Goal: Obtain resource: Download file/media

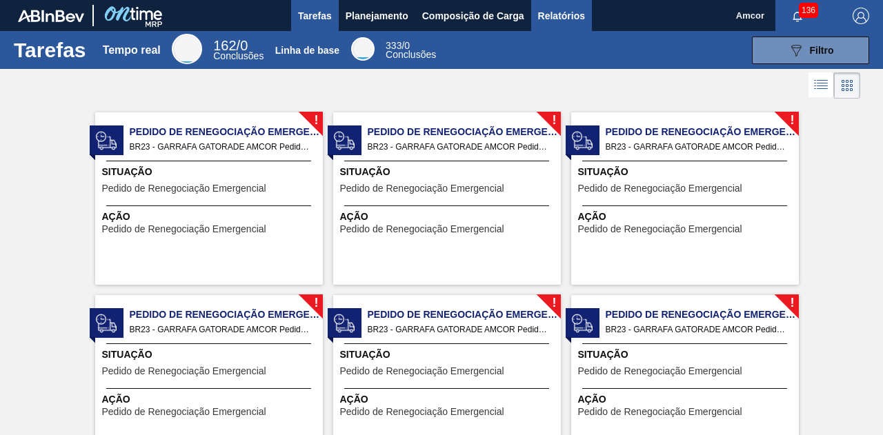
click at [543, 16] on font "Relatórios" at bounding box center [561, 15] width 47 height 11
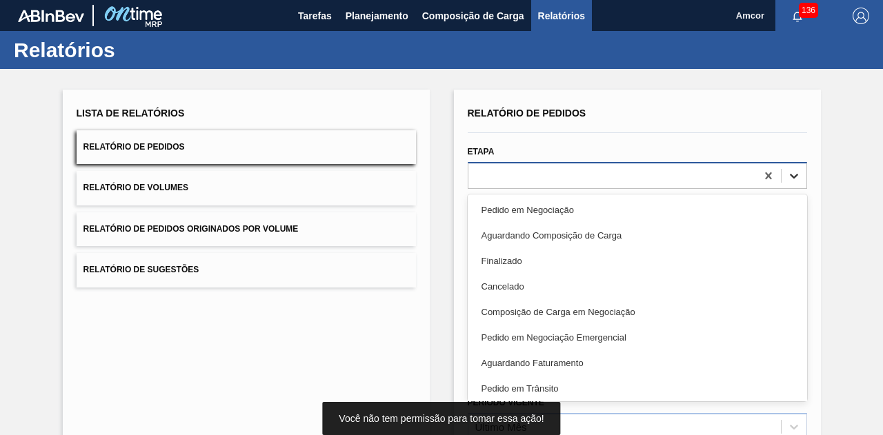
click at [795, 176] on icon at bounding box center [794, 176] width 14 height 14
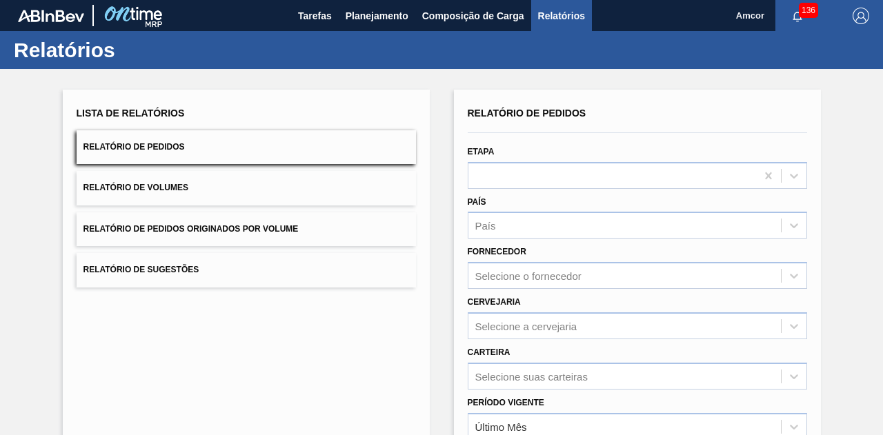
click at [837, 178] on div "Lista de Relatórios Relatório de Pedidos Relatório de Volumes Relatório de Pedi…" at bounding box center [441, 354] width 883 height 570
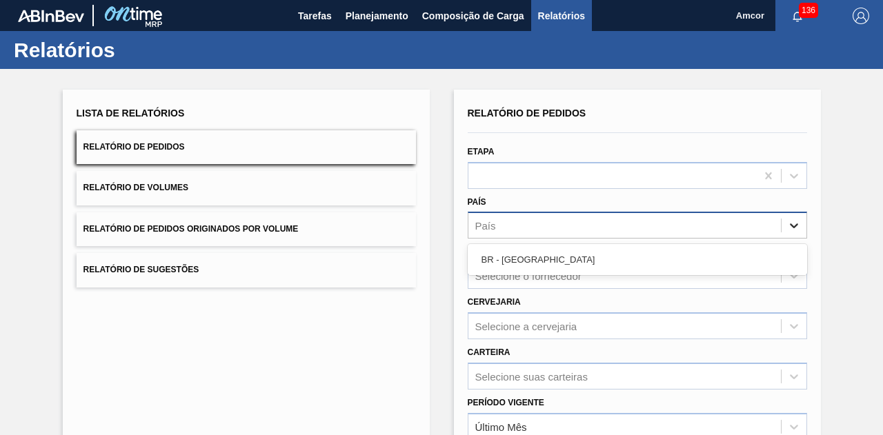
click at [792, 226] on icon at bounding box center [794, 226] width 14 height 14
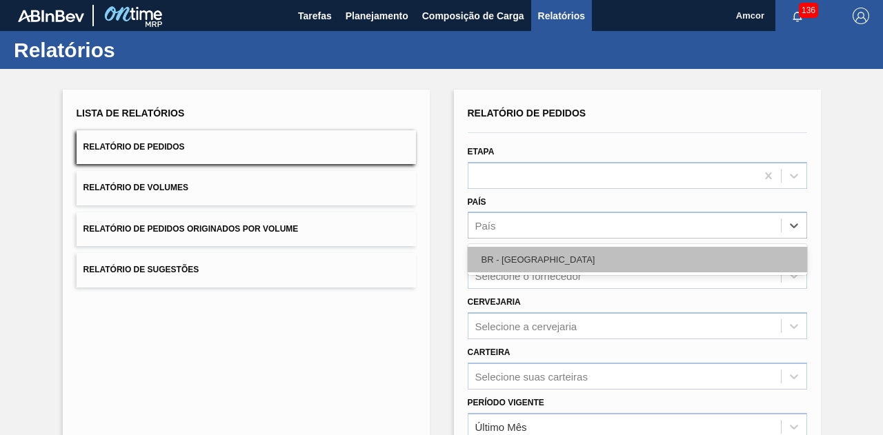
click at [728, 253] on div "BR - [GEOGRAPHIC_DATA]" at bounding box center [637, 260] width 339 height 26
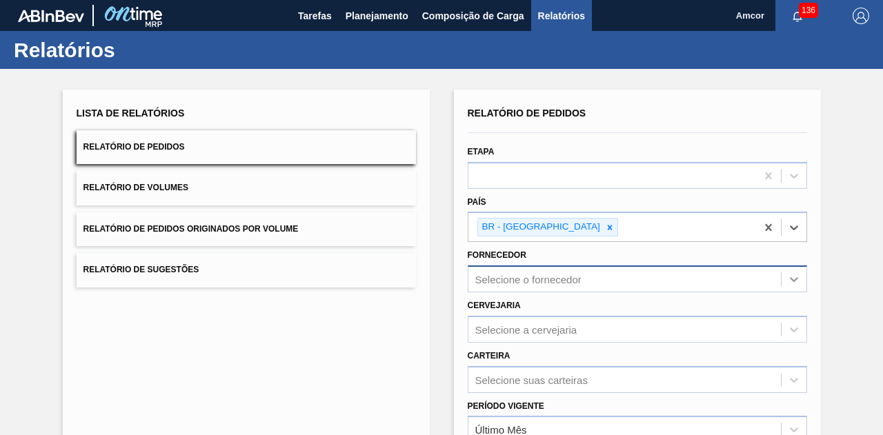
click at [795, 278] on icon at bounding box center [794, 279] width 8 height 5
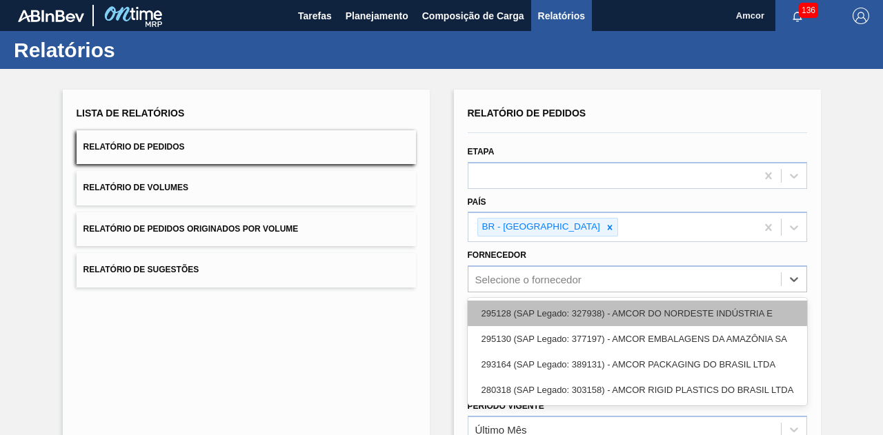
click at [717, 311] on font "295128 (SAP Legado: 327938) - AMCOR DO NORDESTE INDÚSTRIA E" at bounding box center [626, 313] width 291 height 10
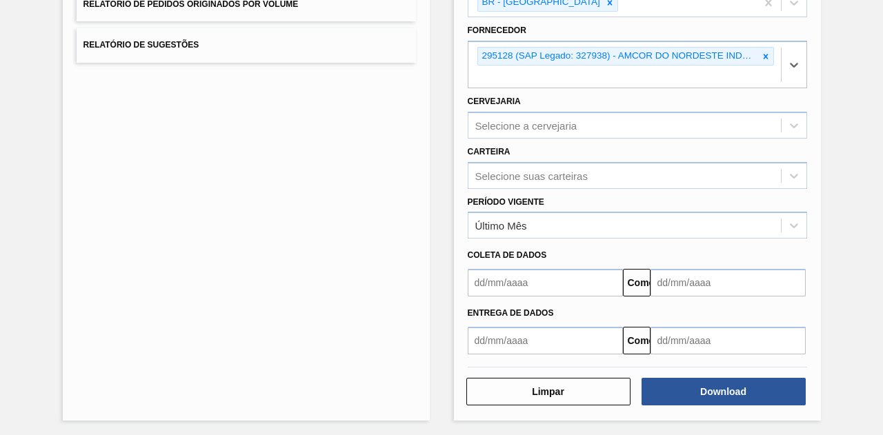
scroll to position [225, 0]
click at [519, 283] on input "text" at bounding box center [545, 283] width 155 height 28
click at [820, 241] on div "Lista de Relatórios Relatório de Pedidos Relatório de Volumes Relatório de Pedi…" at bounding box center [441, 141] width 883 height 594
click at [524, 280] on input "text" at bounding box center [545, 283] width 155 height 28
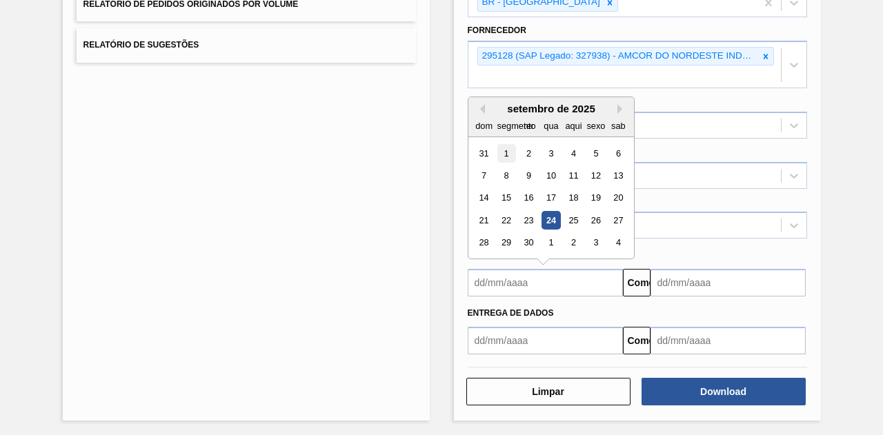
click at [504, 148] on font "1" at bounding box center [506, 153] width 5 height 10
type input "[DATE]"
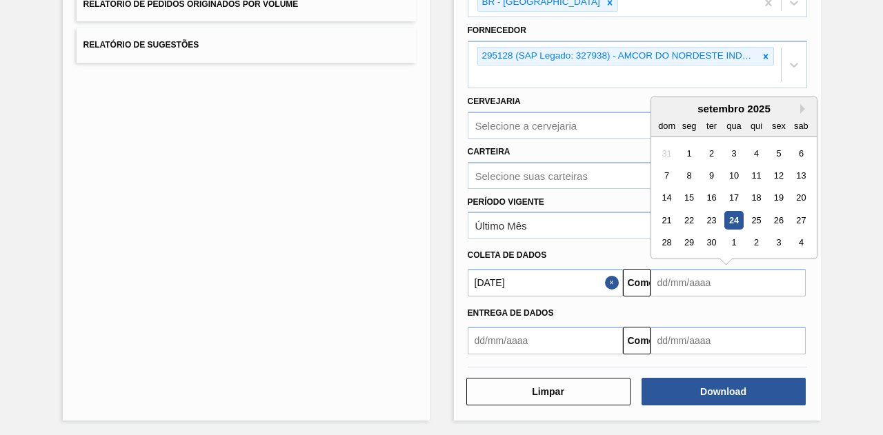
click at [687, 283] on input "text" at bounding box center [728, 283] width 155 height 28
click at [715, 237] on div "30" at bounding box center [711, 243] width 19 height 19
type input "[DATE]"
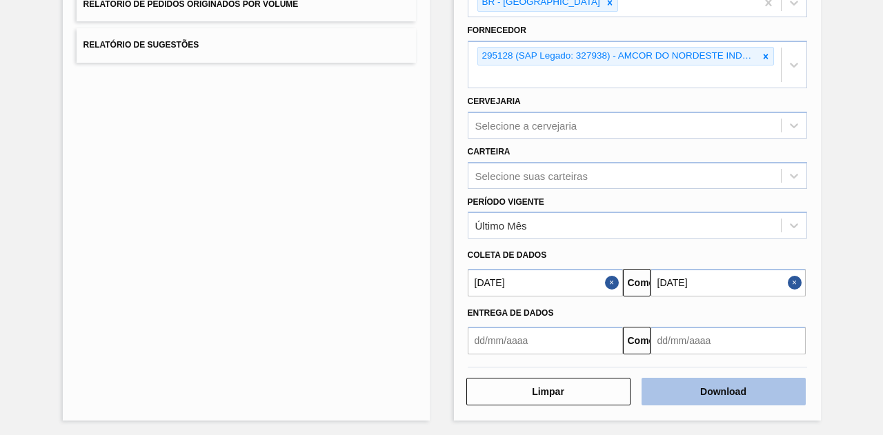
click at [735, 386] on font "Download" at bounding box center [723, 391] width 46 height 11
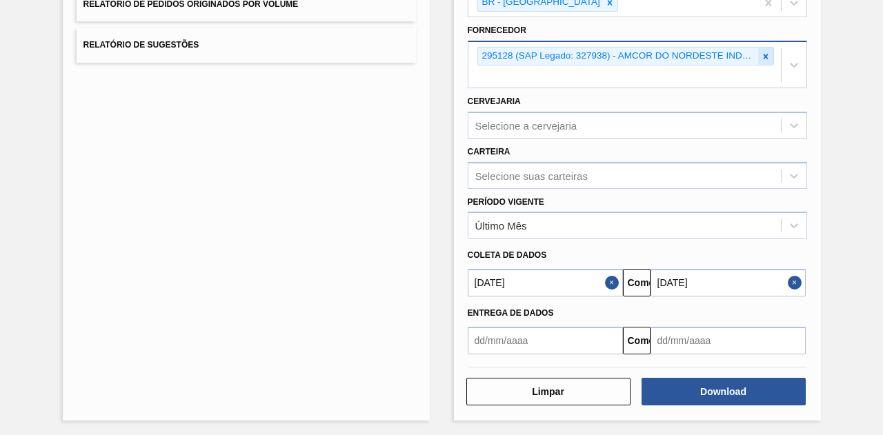
click at [764, 55] on icon at bounding box center [765, 56] width 5 height 5
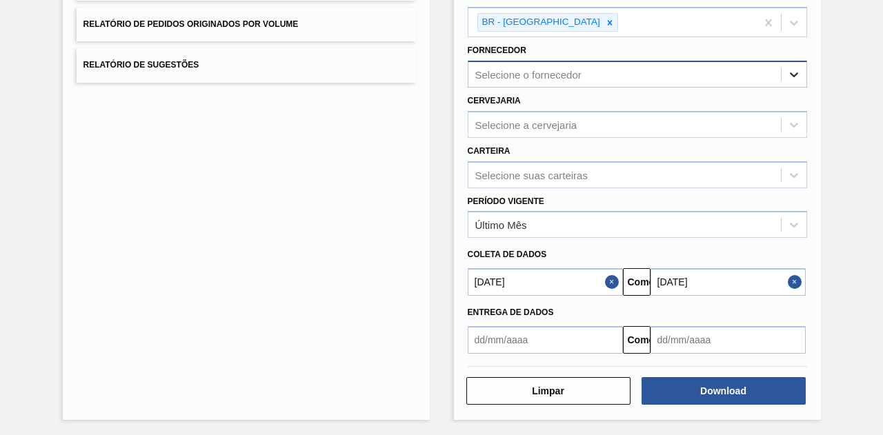
click at [795, 68] on icon at bounding box center [794, 75] width 14 height 14
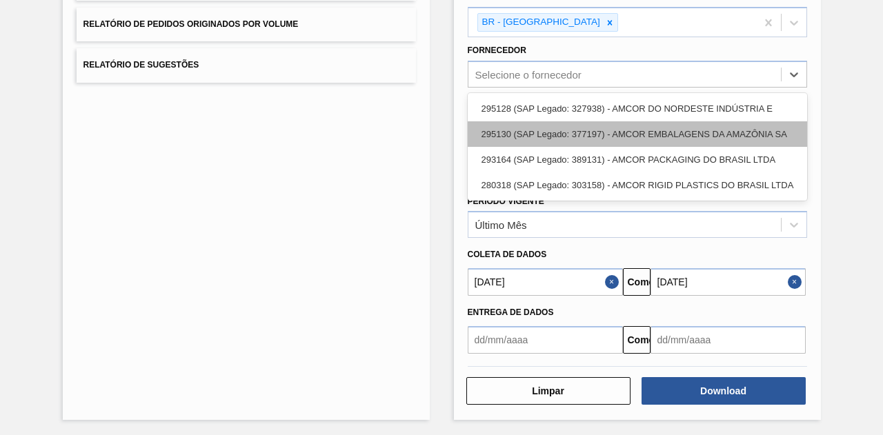
click at [687, 131] on font "295130 (SAP Legado: 377197) - AMCOR EMBALAGENS DA AMAZÔNIA SA" at bounding box center [634, 134] width 306 height 10
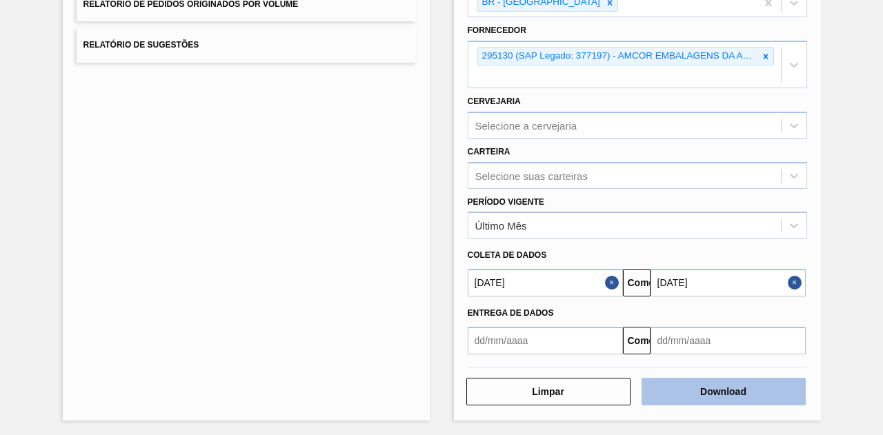
click at [714, 386] on font "Download" at bounding box center [723, 391] width 46 height 11
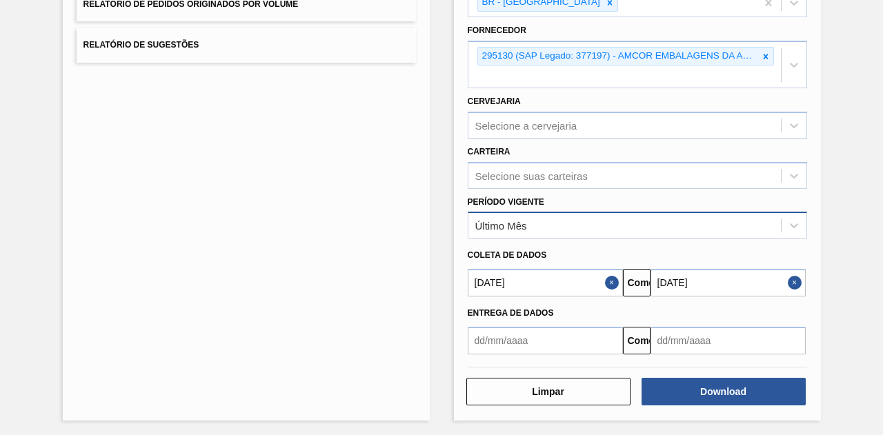
click at [478, 235] on div "Último Mês" at bounding box center [637, 225] width 339 height 27
